Goal: Task Accomplishment & Management: Complete application form

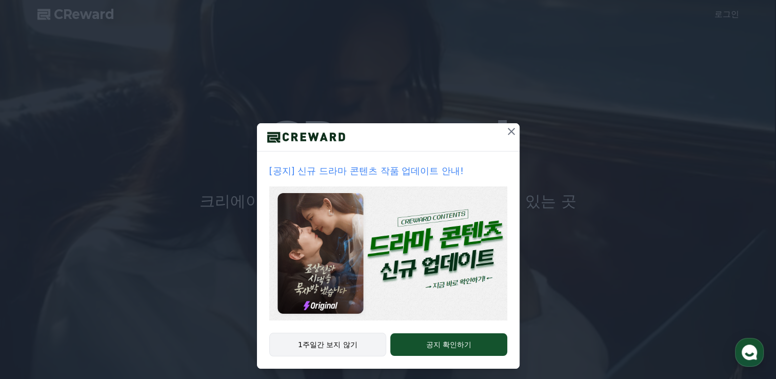
click at [322, 345] on button "1주일간 보지 않기" at bounding box center [328, 344] width 118 height 24
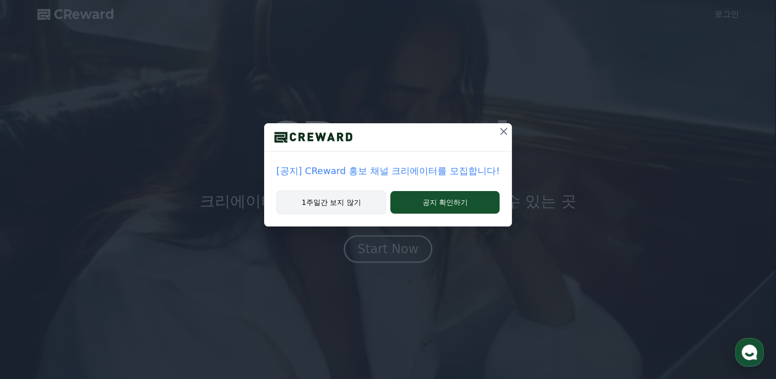
click at [361, 208] on button "1주일간 보지 않기" at bounding box center [332, 202] width 110 height 24
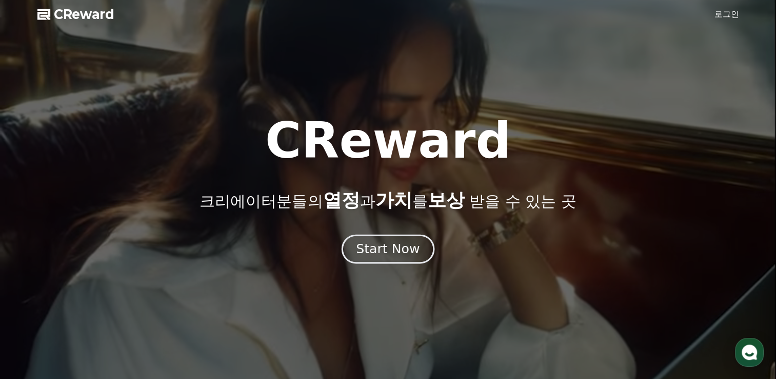
click at [382, 257] on div "Start Now" at bounding box center [388, 248] width 64 height 17
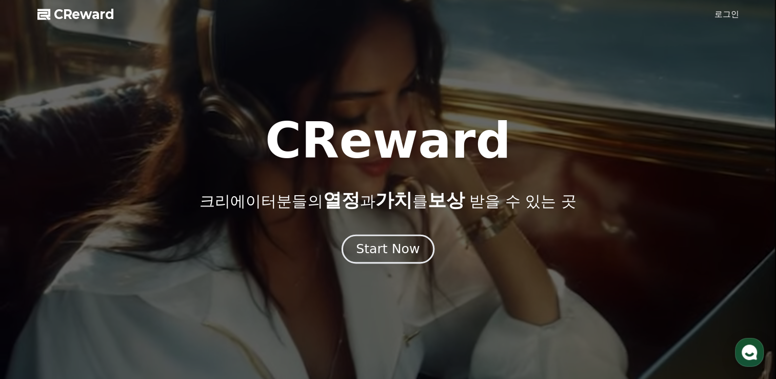
click at [396, 253] on div "Start Now" at bounding box center [388, 248] width 64 height 17
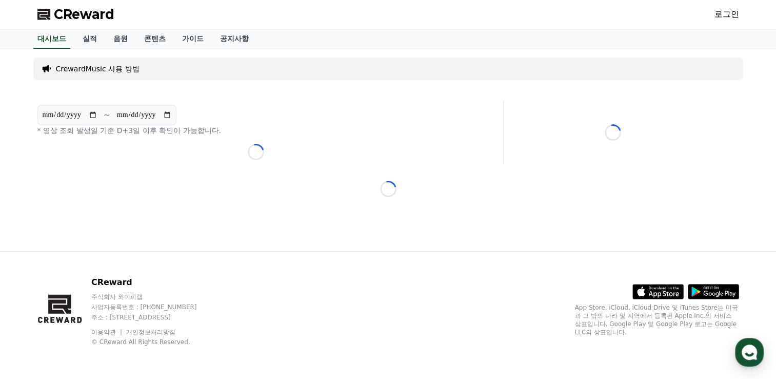
click at [72, 17] on span "CReward" at bounding box center [84, 14] width 61 height 16
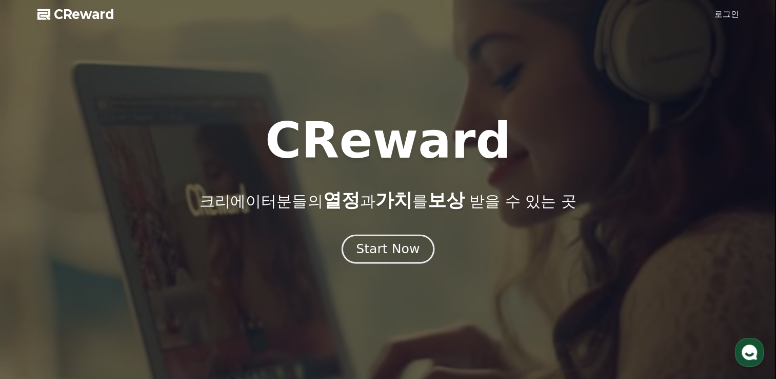
click at [398, 253] on div "Start Now" at bounding box center [388, 248] width 64 height 17
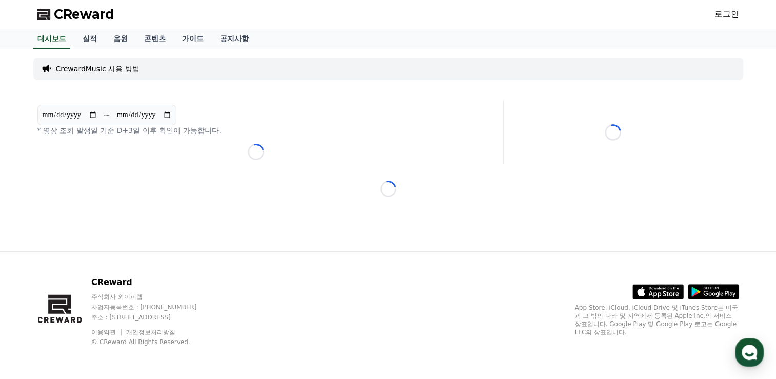
click at [732, 18] on link "로그인" at bounding box center [727, 14] width 25 height 12
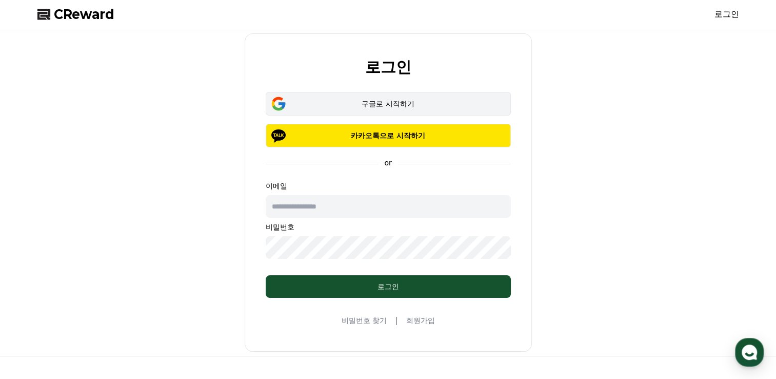
click at [390, 105] on div "구글로 시작하기" at bounding box center [389, 104] width 216 height 10
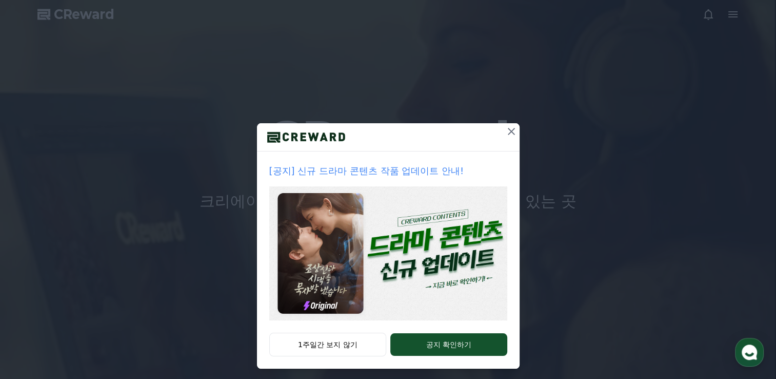
click at [505, 132] on icon at bounding box center [511, 131] width 12 height 12
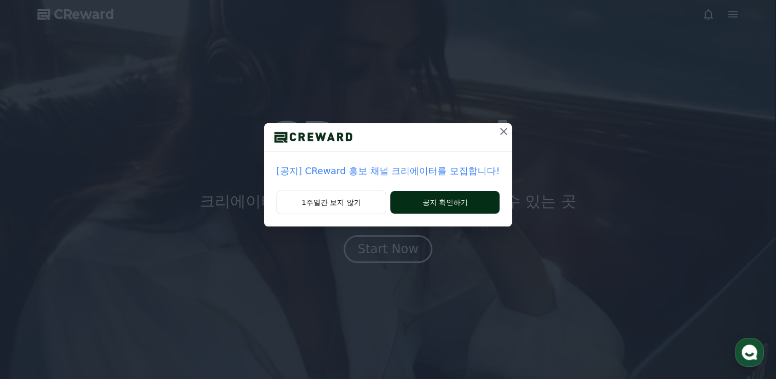
click at [456, 207] on button "공지 확인하기" at bounding box center [444, 202] width 109 height 23
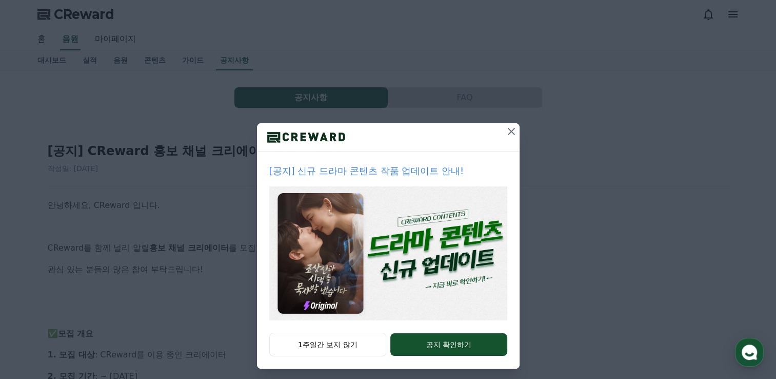
click at [508, 133] on icon at bounding box center [511, 131] width 7 height 7
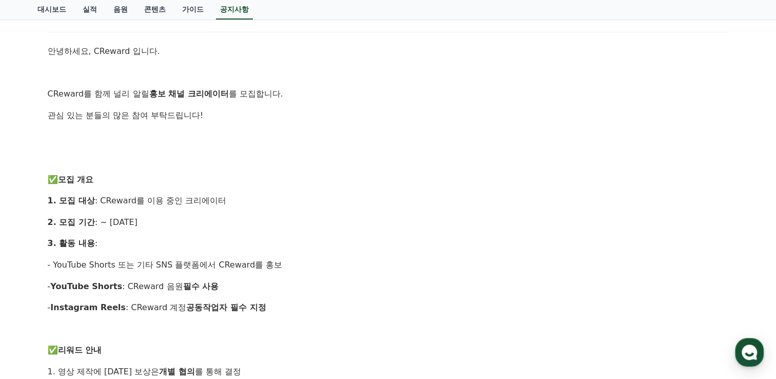
scroll to position [205, 0]
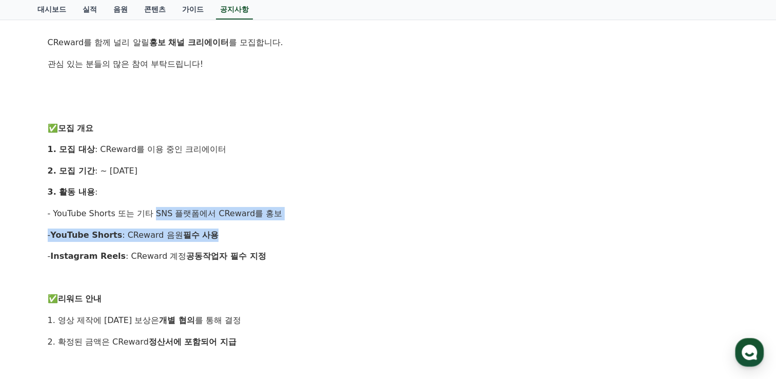
drag, startPoint x: 152, startPoint y: 216, endPoint x: 242, endPoint y: 231, distance: 91.0
click at [242, 231] on div "안녕하세요, CReward 입니다. CReward를 함께 널리 알릴 홍보 채널 크리에이터 를 모집합니다. 관심 있는 분들의 많은 참여 부탁드립…" at bounding box center [388, 351] width 681 height 717
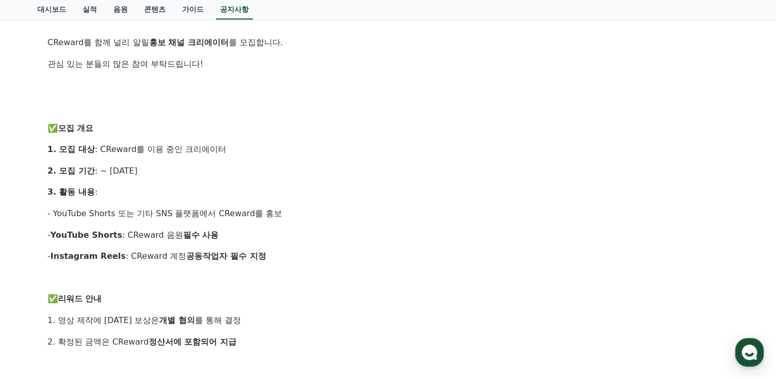
drag, startPoint x: 242, startPoint y: 231, endPoint x: 308, endPoint y: 245, distance: 67.7
click at [308, 245] on div "안녕하세요, CReward 입니다. CReward를 함께 널리 알릴 홍보 채널 크리에이터 를 모집합니다. 관심 있는 분들의 많은 참여 부탁드립…" at bounding box center [388, 351] width 681 height 717
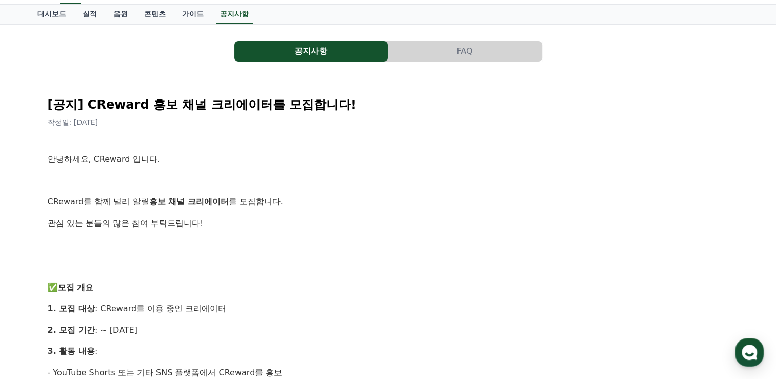
scroll to position [0, 0]
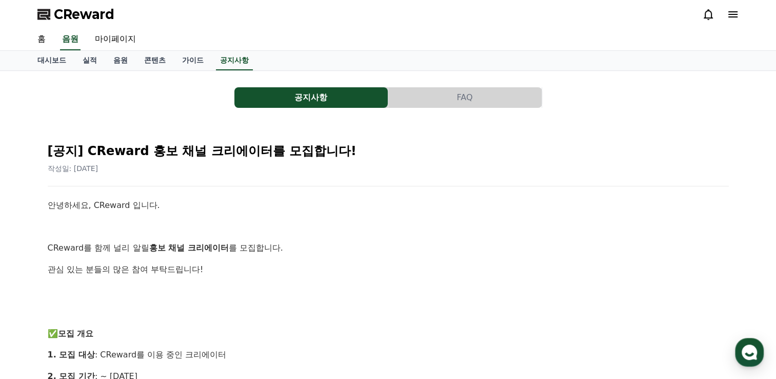
click at [96, 19] on span "CReward" at bounding box center [84, 14] width 61 height 16
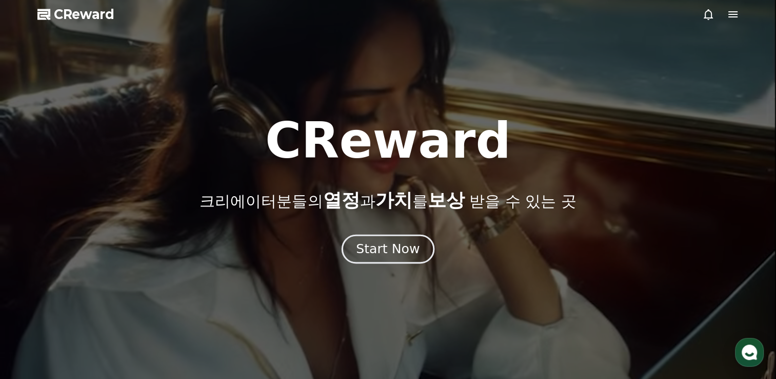
click at [377, 254] on div "Start Now" at bounding box center [388, 248] width 64 height 17
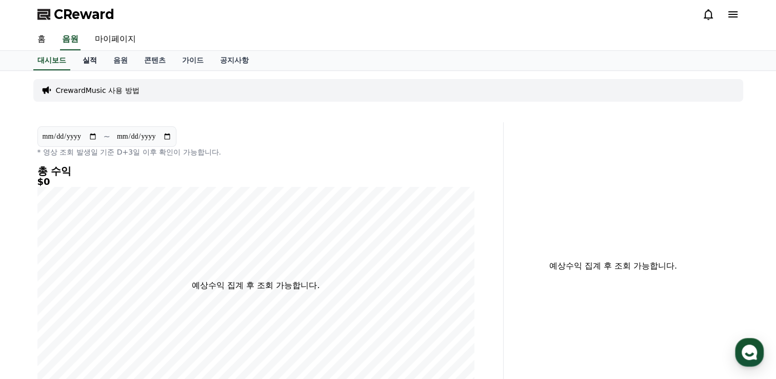
click at [96, 64] on link "실적" at bounding box center [89, 60] width 31 height 19
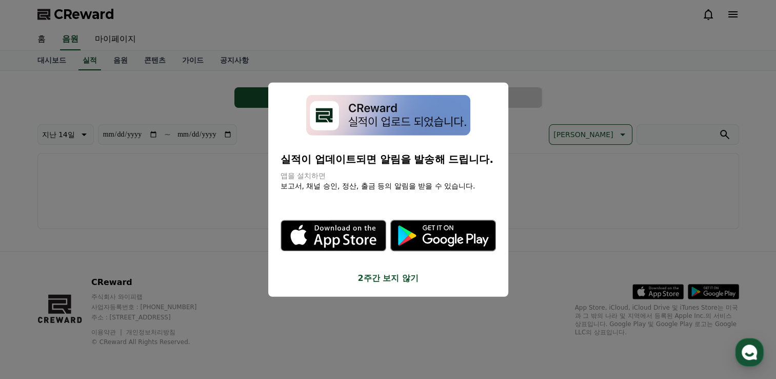
click at [538, 194] on button "close modal" at bounding box center [388, 189] width 776 height 379
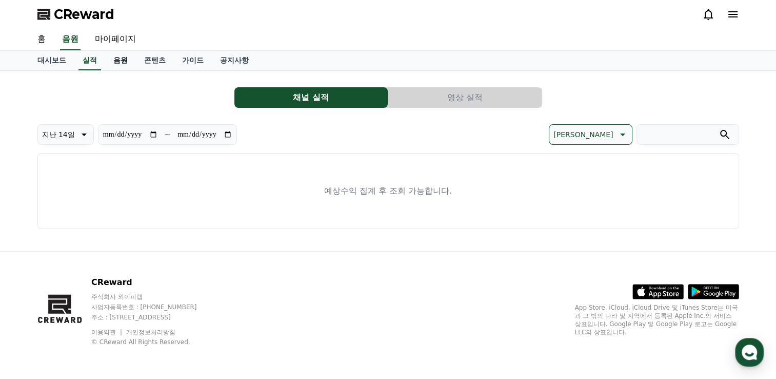
click at [112, 63] on link "음원" at bounding box center [120, 60] width 31 height 19
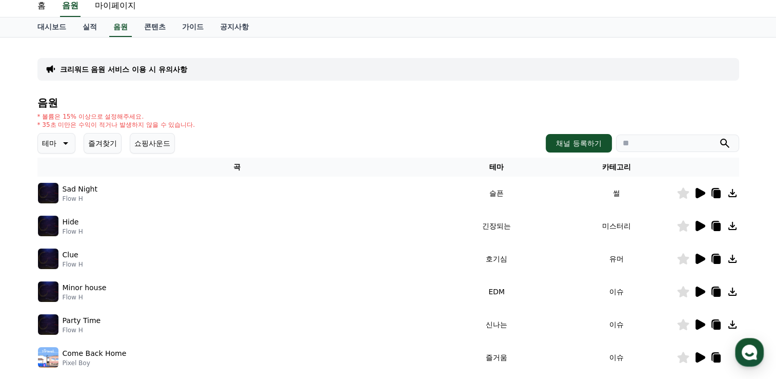
scroll to position [51, 0]
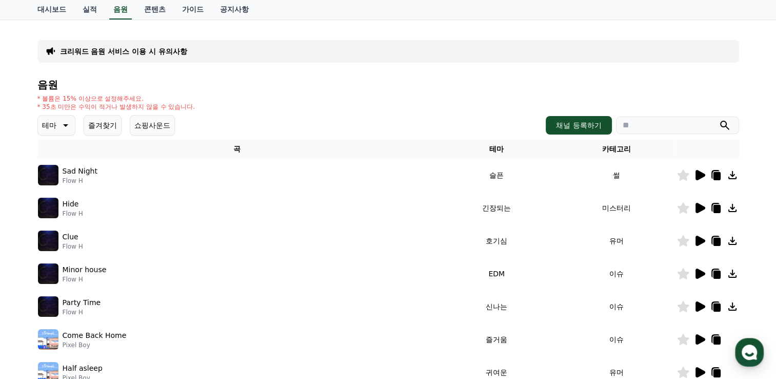
click at [637, 130] on input "search" at bounding box center [677, 124] width 123 height 17
click at [557, 127] on button "채널 등록하기" at bounding box center [579, 125] width 66 height 18
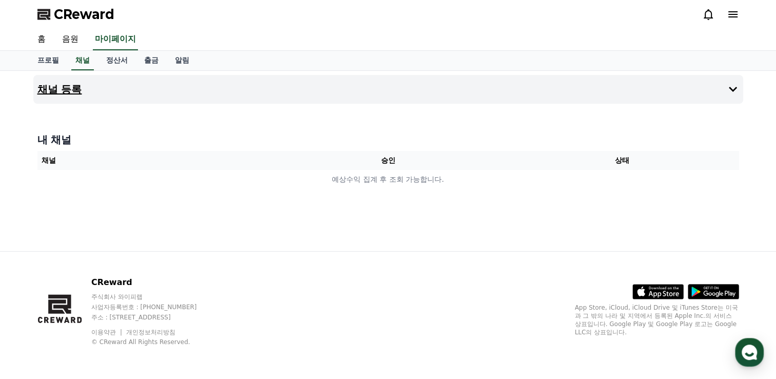
click at [149, 93] on button "채널 등록" at bounding box center [388, 89] width 710 height 29
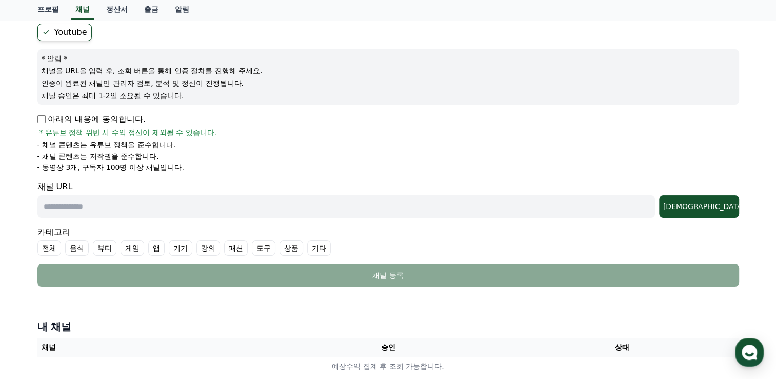
scroll to position [103, 0]
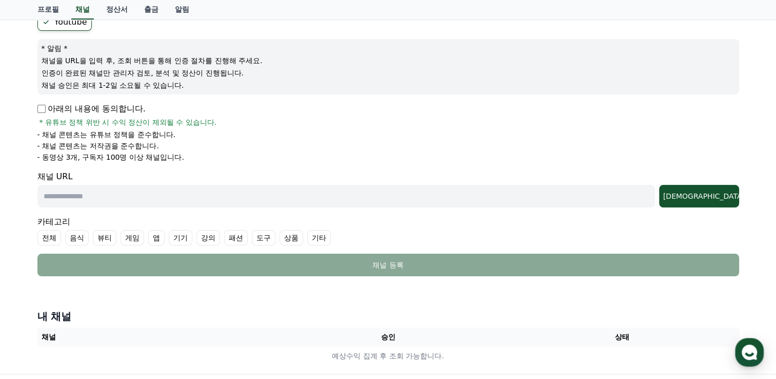
click at [123, 195] on input "text" at bounding box center [346, 196] width 618 height 23
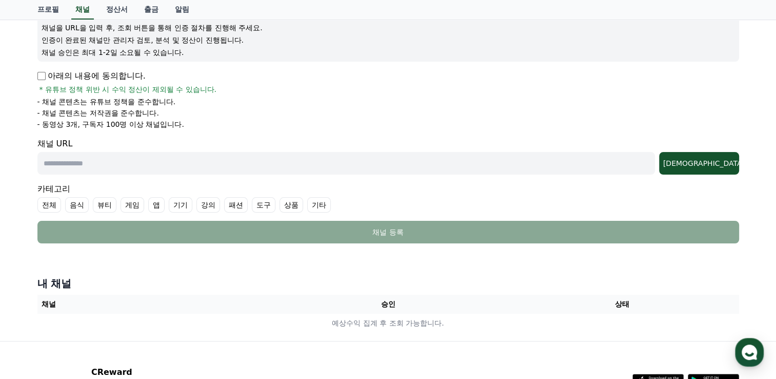
scroll to position [154, 0]
